Goal: Task Accomplishment & Management: Complete application form

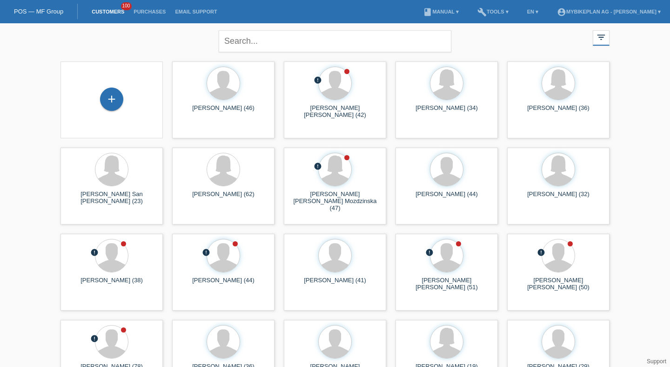
click at [97, 118] on div "+" at bounding box center [111, 99] width 102 height 77
click at [117, 103] on div "+" at bounding box center [112, 99] width 22 height 16
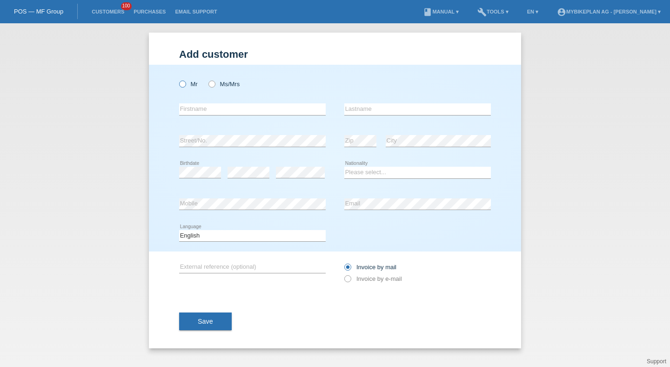
click at [196, 81] on label "Mr" at bounding box center [188, 84] width 19 height 7
click at [185, 81] on input "Mr" at bounding box center [182, 84] width 6 height 6
radio input "true"
click at [200, 114] on input "text" at bounding box center [252, 109] width 147 height 12
type input "Lundrim"
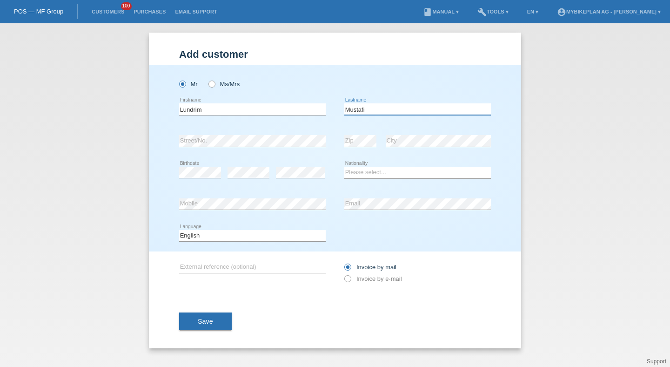
type input "Mustafi"
click at [384, 169] on select "Please select... Switzerland Austria Germany Liechtenstein ------------ Afghani…" at bounding box center [417, 172] width 147 height 11
select select "CH"
click at [344, 167] on select "Please select... Switzerland Austria Germany Liechtenstein ------------ Afghani…" at bounding box center [417, 172] width 147 height 11
click at [224, 195] on div "error Mobile" at bounding box center [252, 204] width 147 height 32
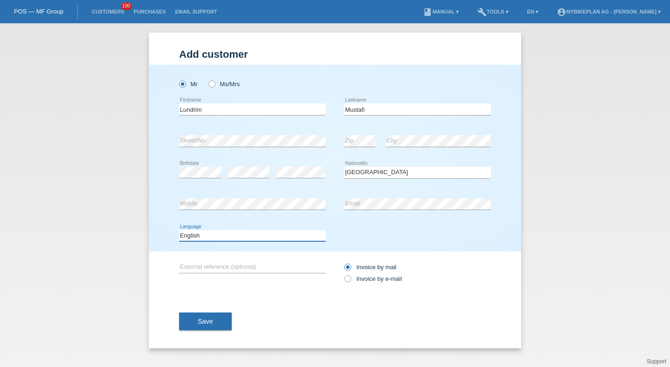
click at [266, 236] on select "Deutsch Français Italiano English" at bounding box center [252, 235] width 147 height 11
select select "de"
click at [179, 230] on select "Deutsch Français Italiano English" at bounding box center [252, 235] width 147 height 11
click at [346, 287] on input "Invoice by e-mail" at bounding box center [347, 281] width 6 height 12
radio input "true"
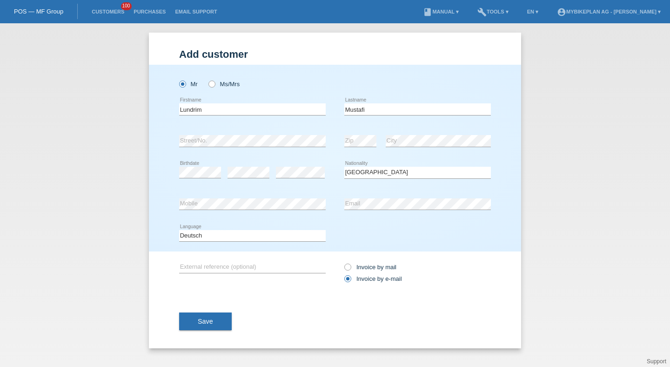
click at [343, 274] on icon at bounding box center [343, 274] width 0 height 0
click at [346, 283] on input "Invoice by e-mail" at bounding box center [347, 281] width 6 height 12
click at [224, 323] on button "Save" at bounding box center [205, 321] width 53 height 18
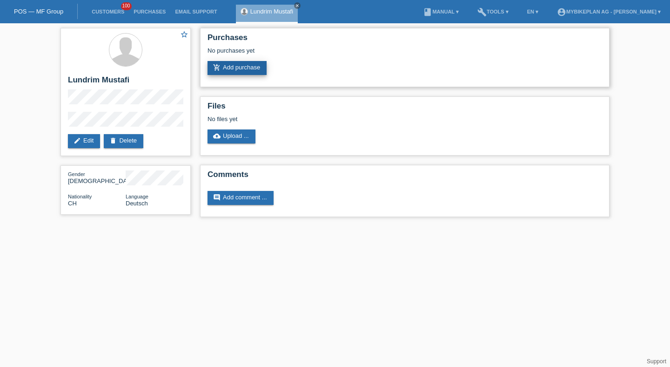
click at [235, 66] on link "add_shopping_cart Add purchase" at bounding box center [237, 68] width 59 height 14
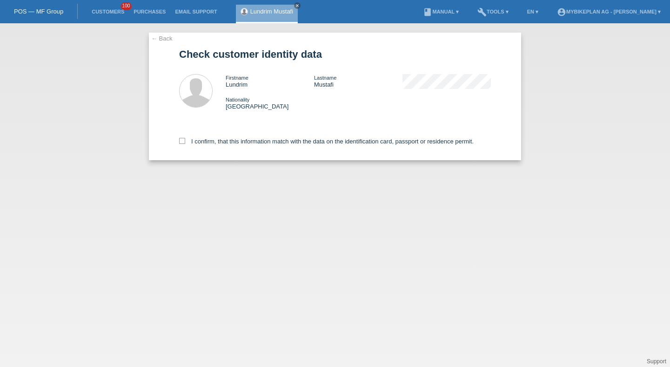
click at [195, 139] on div "I confirm, that this information match with the data on the identification card…" at bounding box center [335, 139] width 312 height 41
click at [195, 140] on label "I confirm, that this information match with the data on the identification card…" at bounding box center [326, 141] width 295 height 7
click at [185, 140] on input "I confirm, that this information match with the data on the identification card…" at bounding box center [182, 141] width 6 height 6
checkbox input "true"
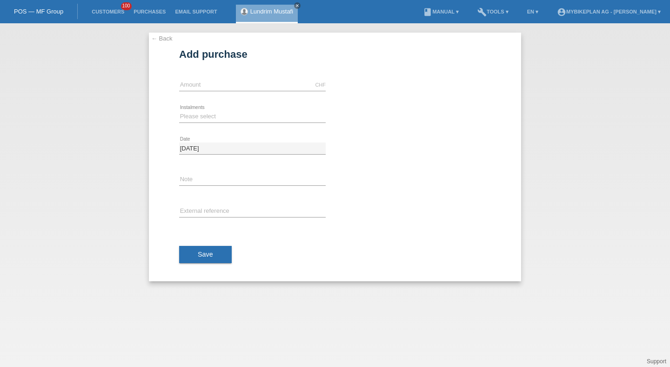
click at [205, 79] on div "CHF error Amount" at bounding box center [252, 85] width 147 height 32
click at [205, 82] on input "text" at bounding box center [252, 85] width 147 height 12
type input "4299.00"
click at [193, 119] on select "Please select 6 instalments 12 instalments 18 instalments 24 instalments 36 ins…" at bounding box center [252, 116] width 147 height 11
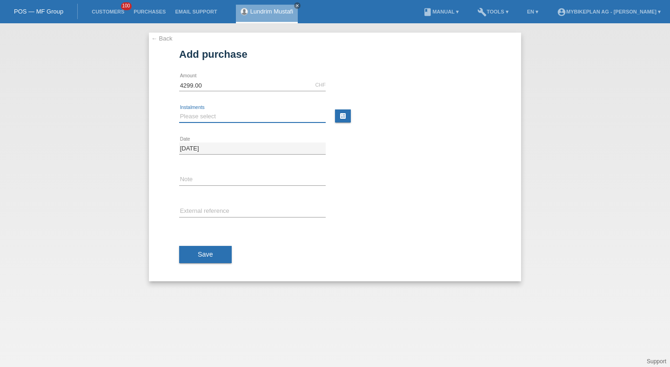
select select "488"
click at [179, 111] on select "Please select 6 instalments 12 instalments 18 instalments 24 instalments 36 ins…" at bounding box center [252, 116] width 147 height 11
click at [200, 208] on input "text" at bounding box center [252, 212] width 147 height 12
paste input "43868625801"
type input "43868625801"
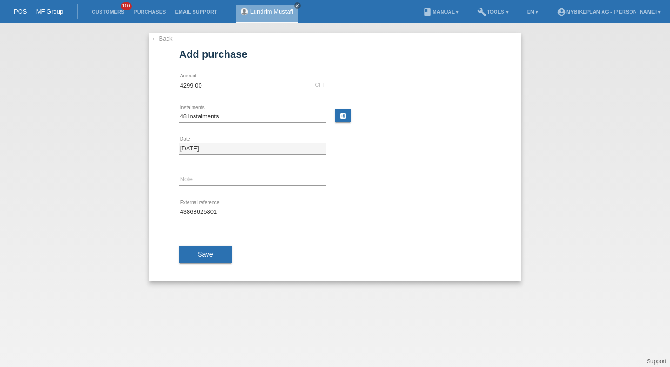
click at [207, 258] on span "Save" at bounding box center [205, 253] width 15 height 7
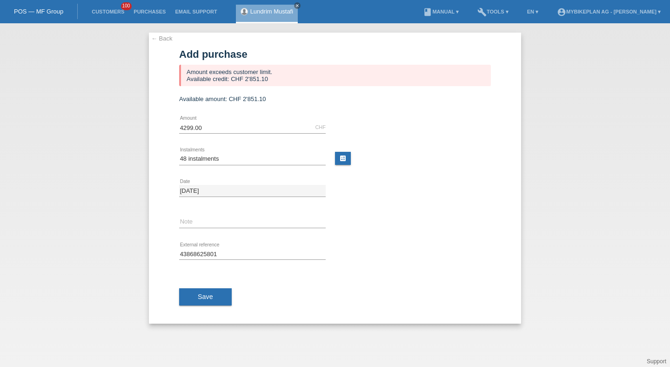
click at [168, 39] on link "← Back" at bounding box center [161, 38] width 21 height 7
